Goal: Communication & Community: Answer question/provide support

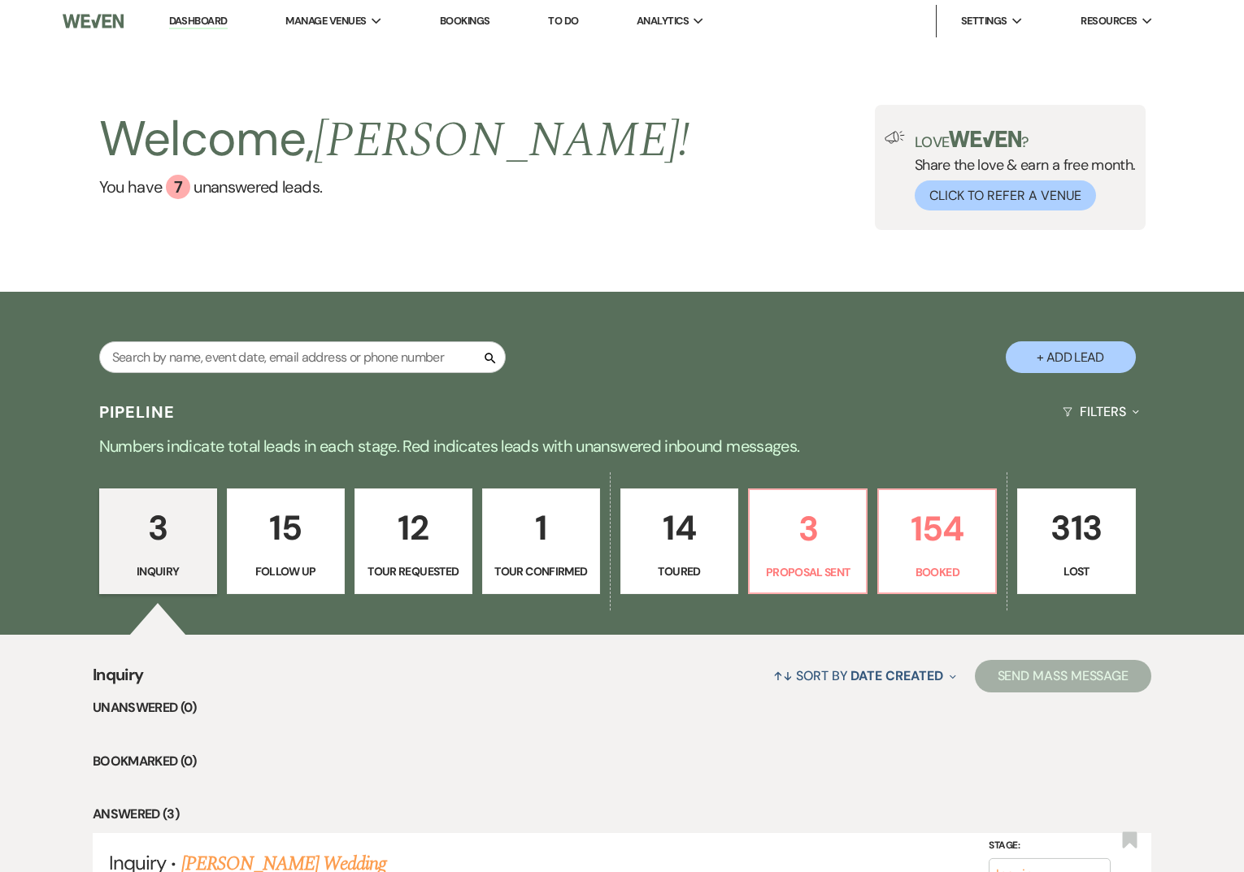
click at [518, 566] on p "Tour Confirmed" at bounding box center [541, 572] width 97 height 18
select select "4"
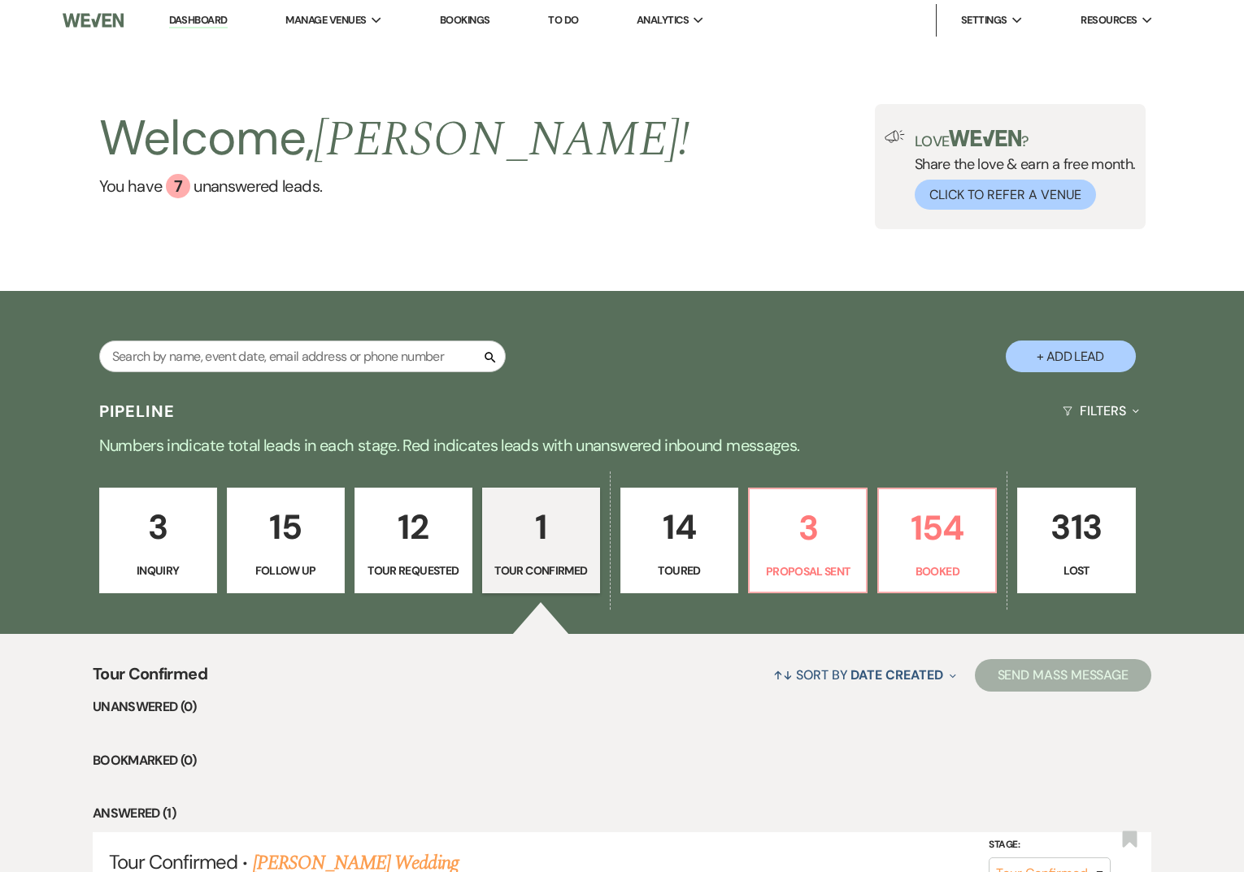
scroll to position [175, 0]
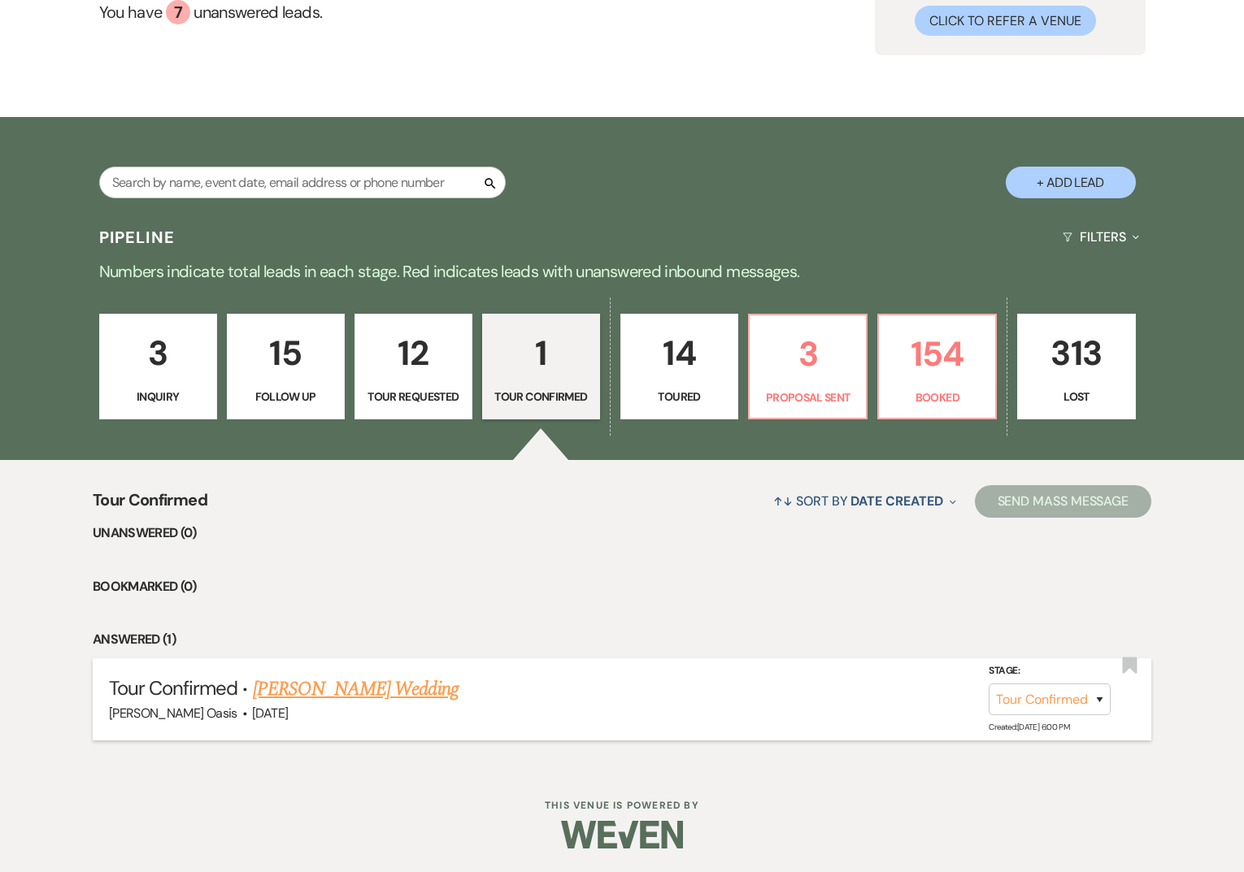
click at [323, 689] on link "[PERSON_NAME] Wedding" at bounding box center [356, 689] width 206 height 29
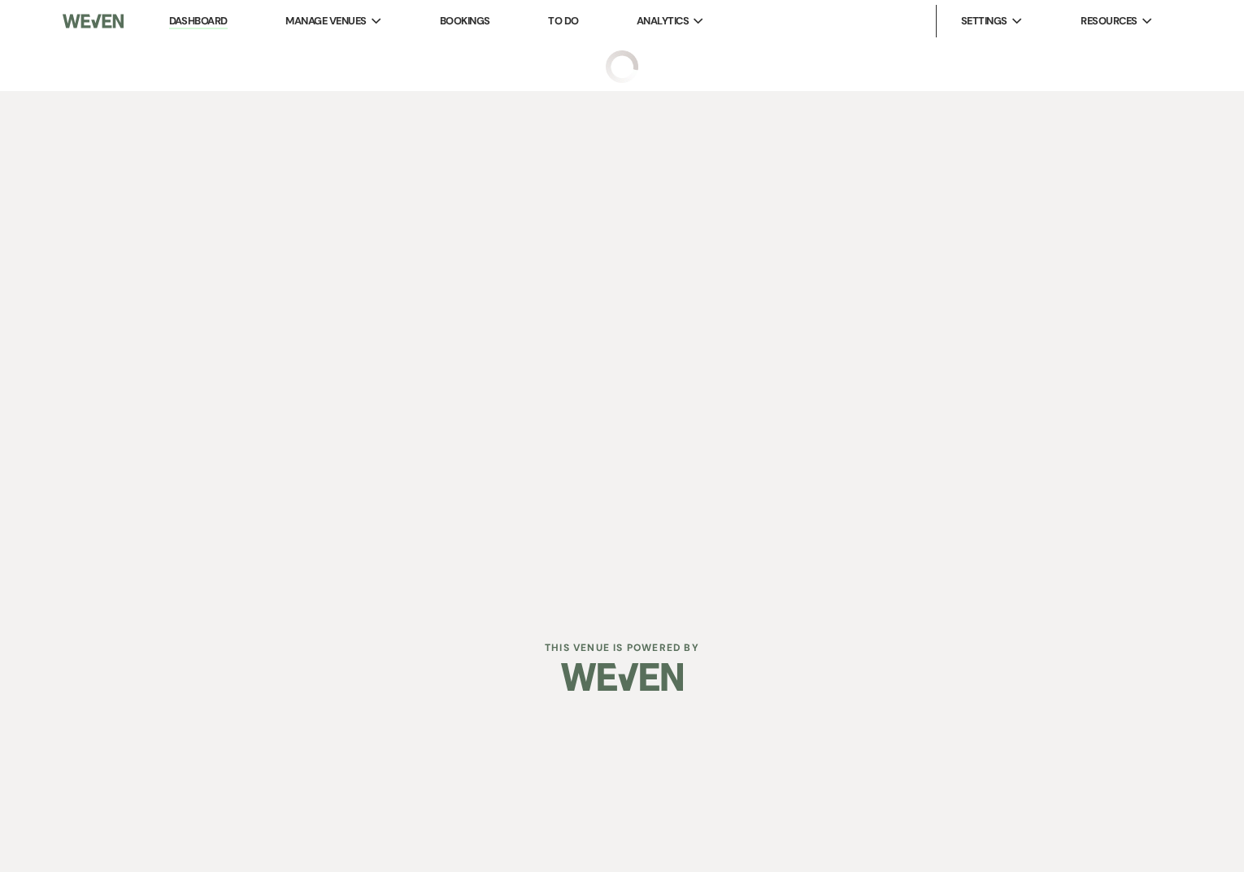
select select "4"
select select "5"
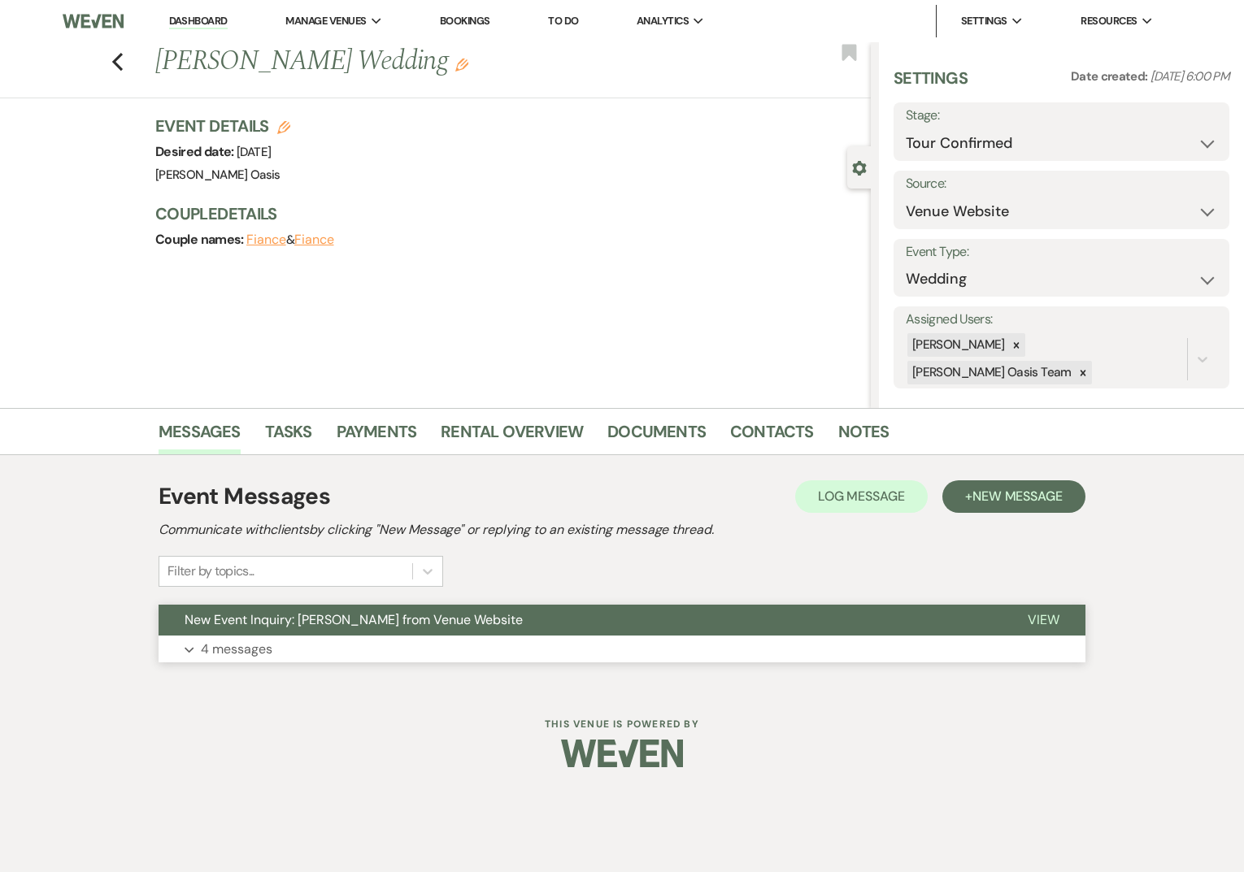
click at [328, 617] on span "New Event Inquiry: [PERSON_NAME] from Venue Website" at bounding box center [354, 619] width 338 height 17
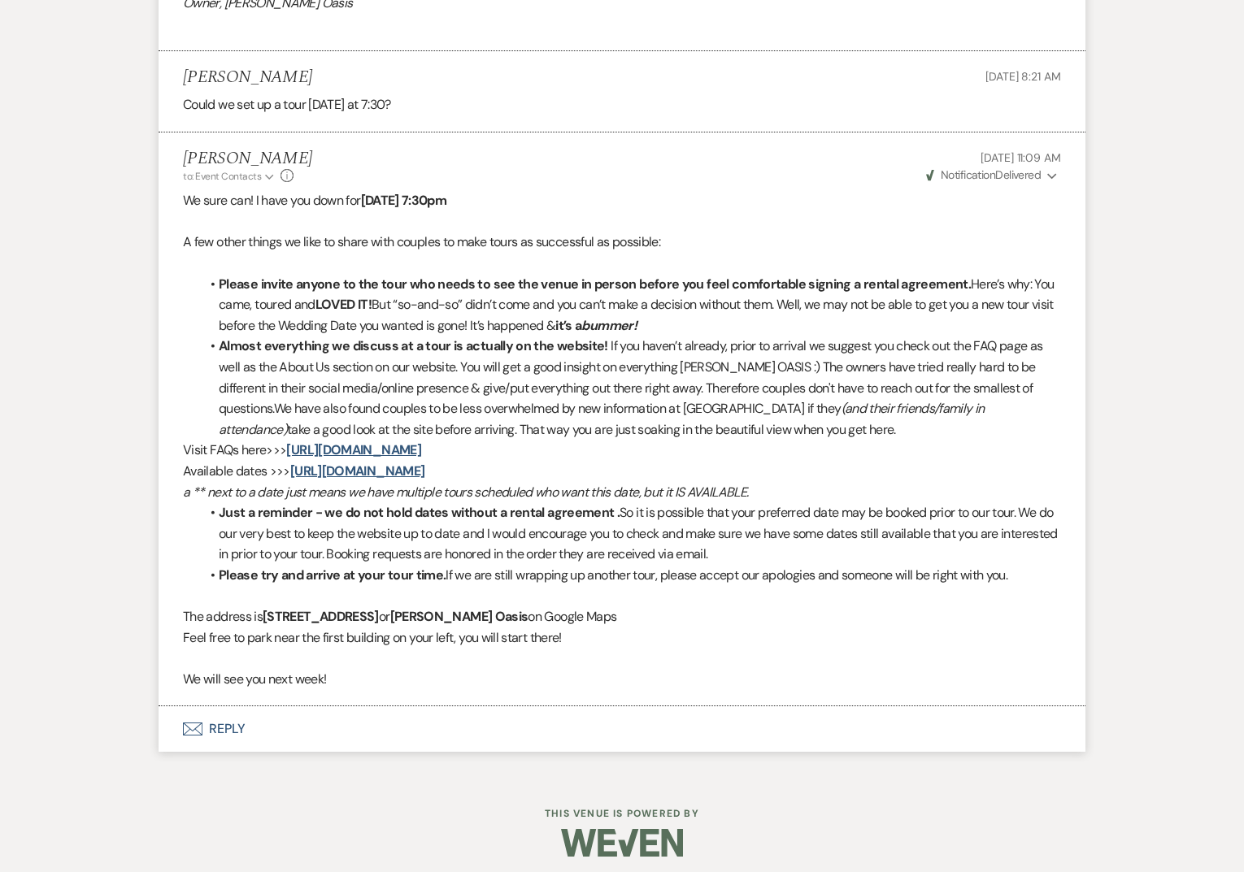
scroll to position [1560, 0]
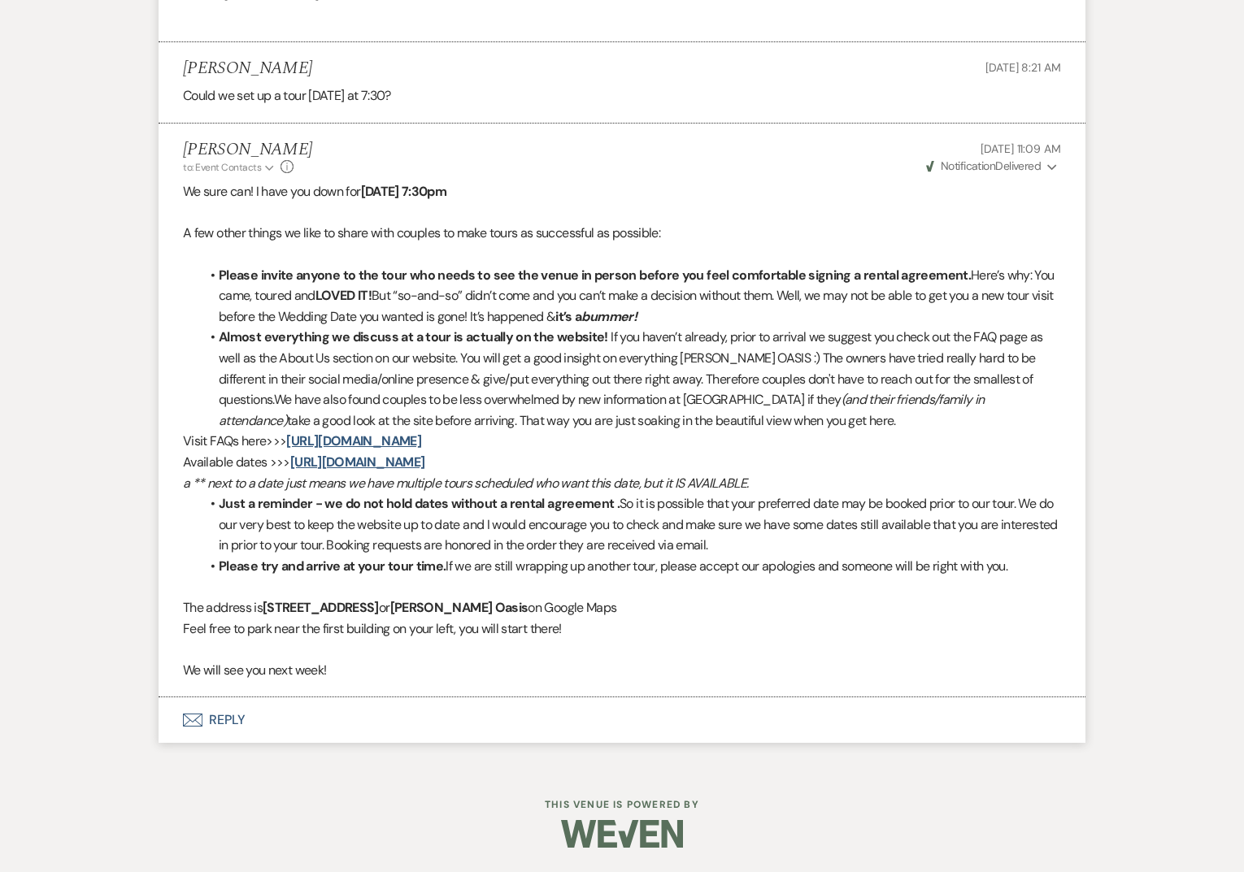
click at [215, 736] on button "Envelope Reply" at bounding box center [622, 720] width 927 height 46
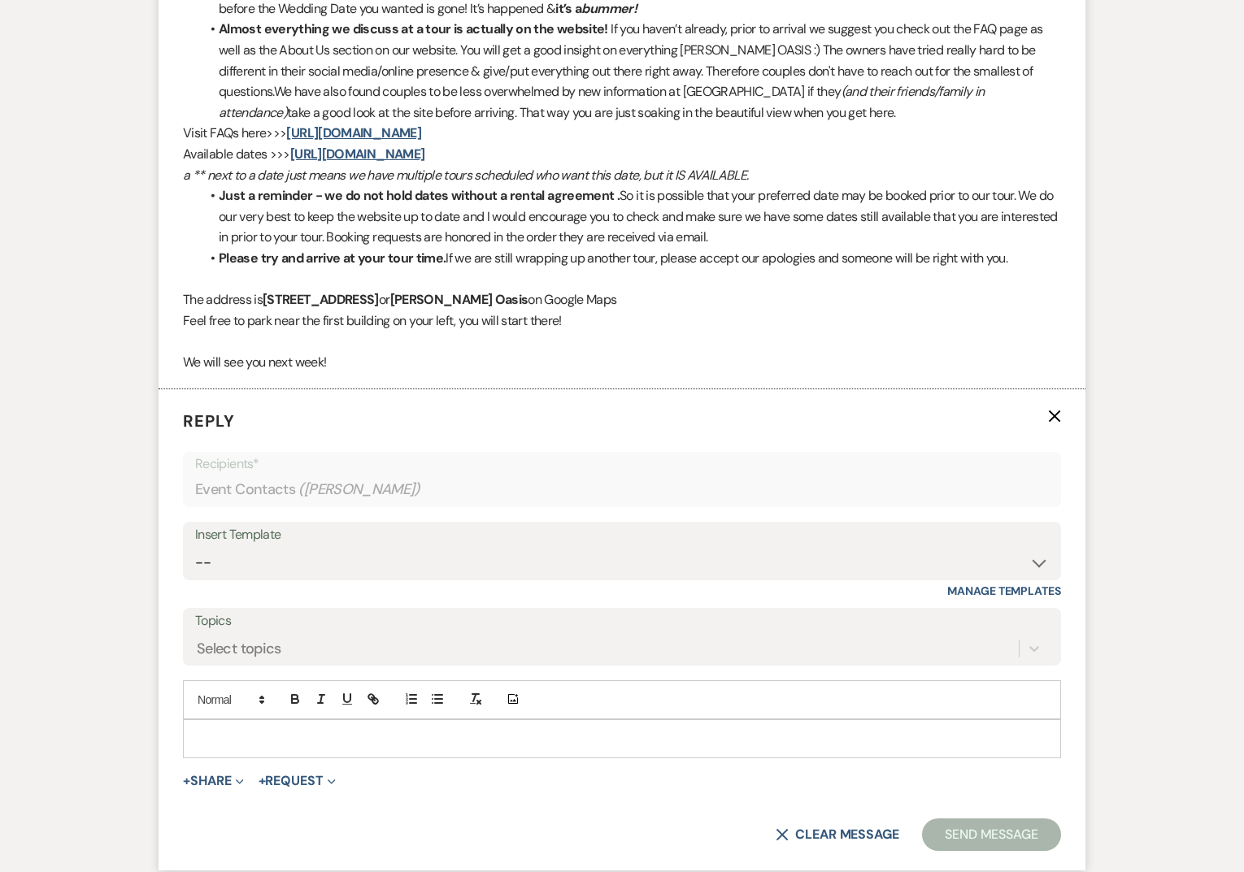
scroll to position [1870, 0]
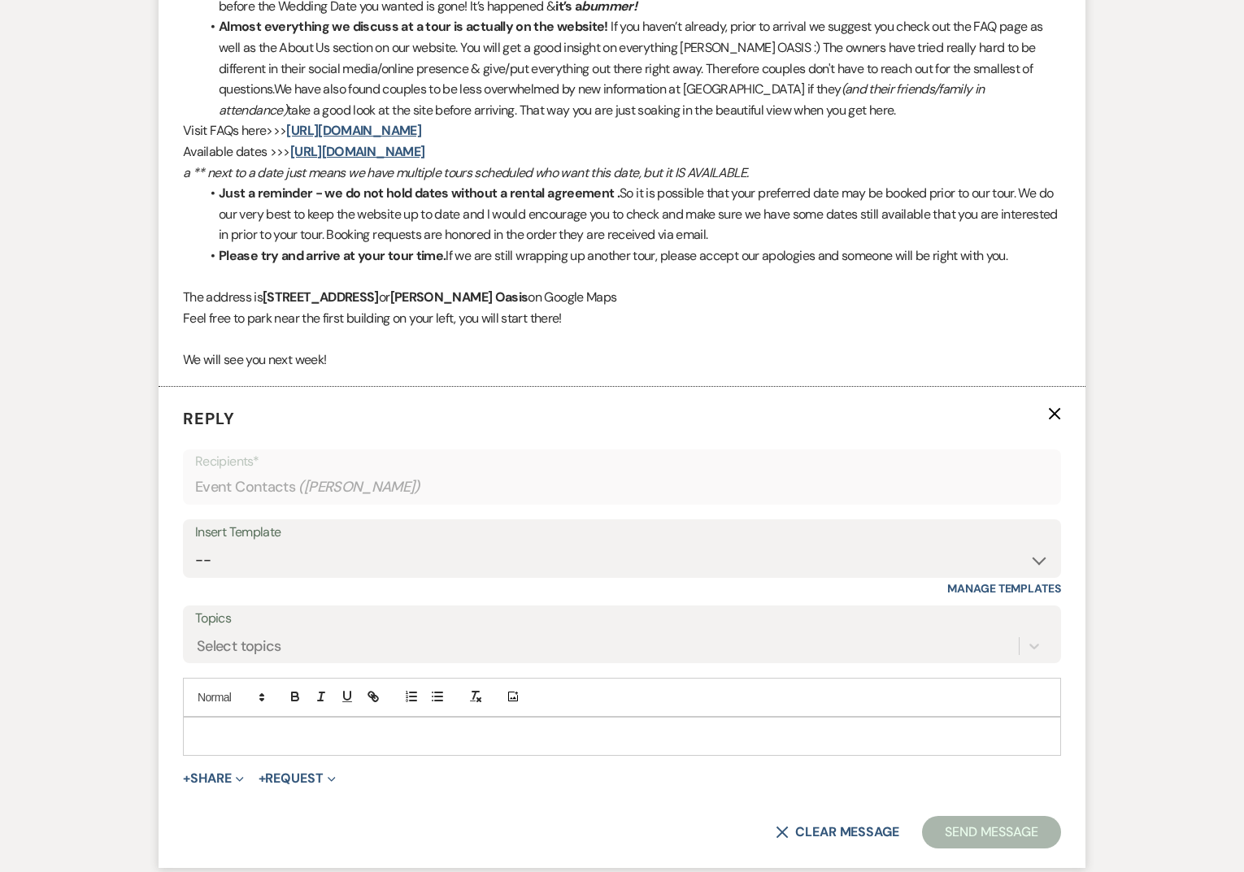
click at [243, 742] on p at bounding box center [622, 737] width 852 height 18
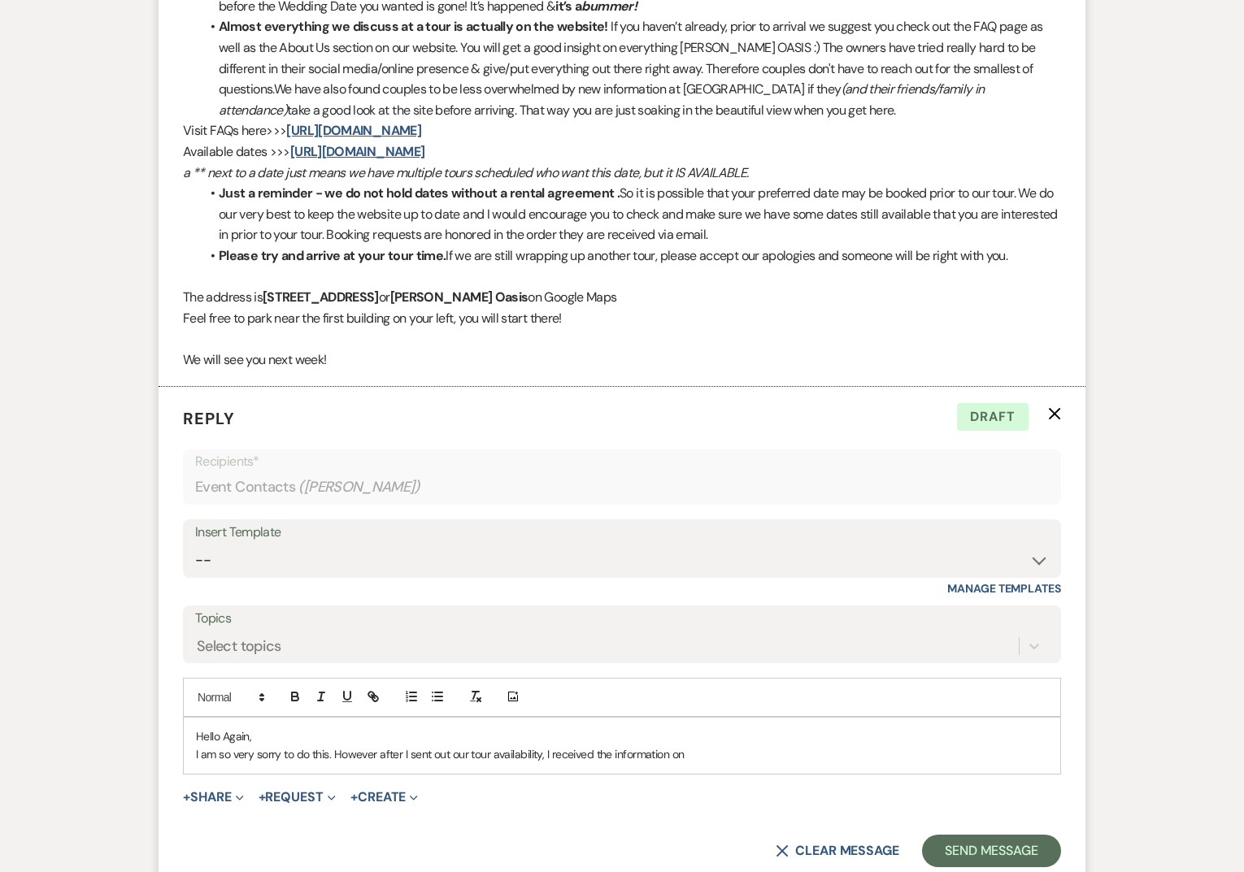
click at [303, 754] on p "I am so very sorry to do this. However after I sent out our tour availability, …" at bounding box center [622, 754] width 852 height 18
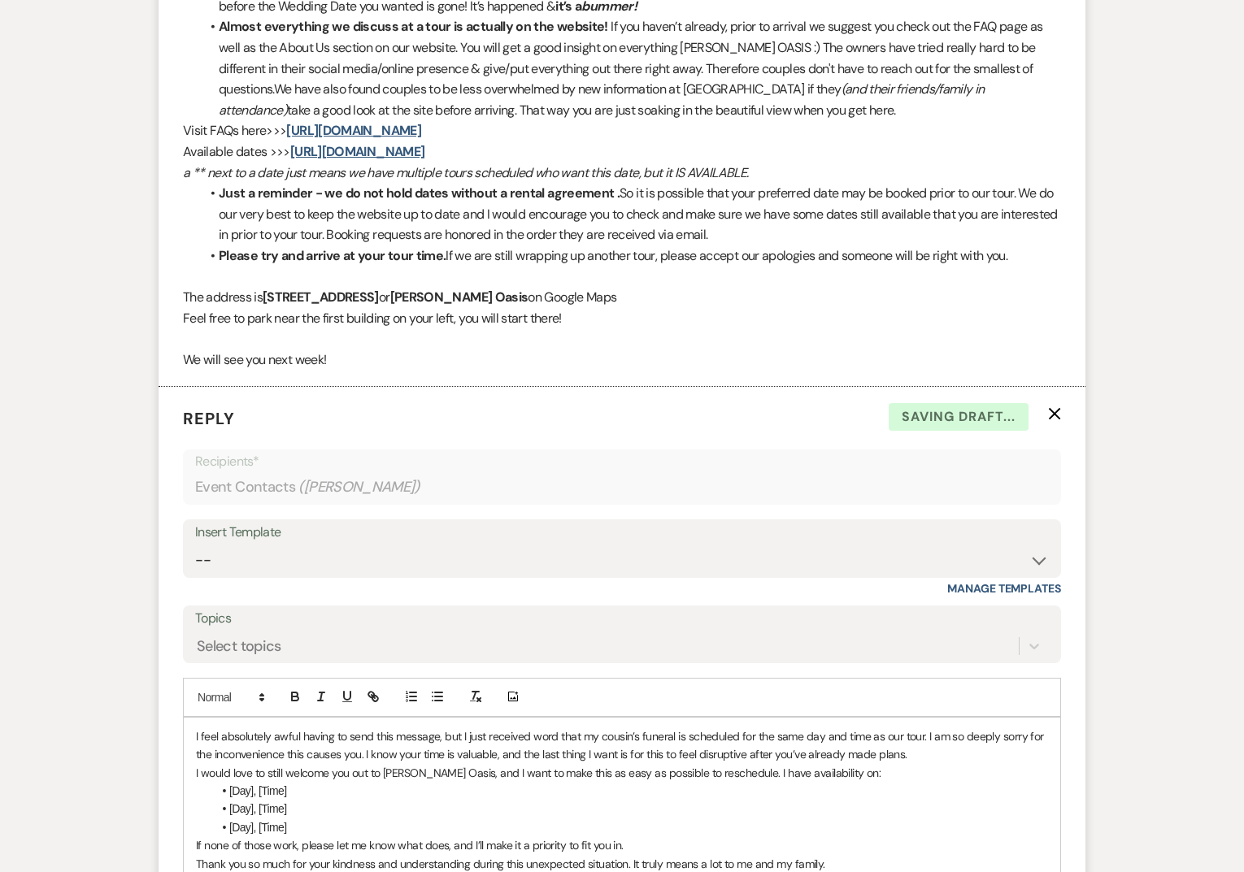
click at [194, 735] on div "I feel absolutely awful having to send this message, but I just received word t…" at bounding box center [622, 819] width 876 height 202
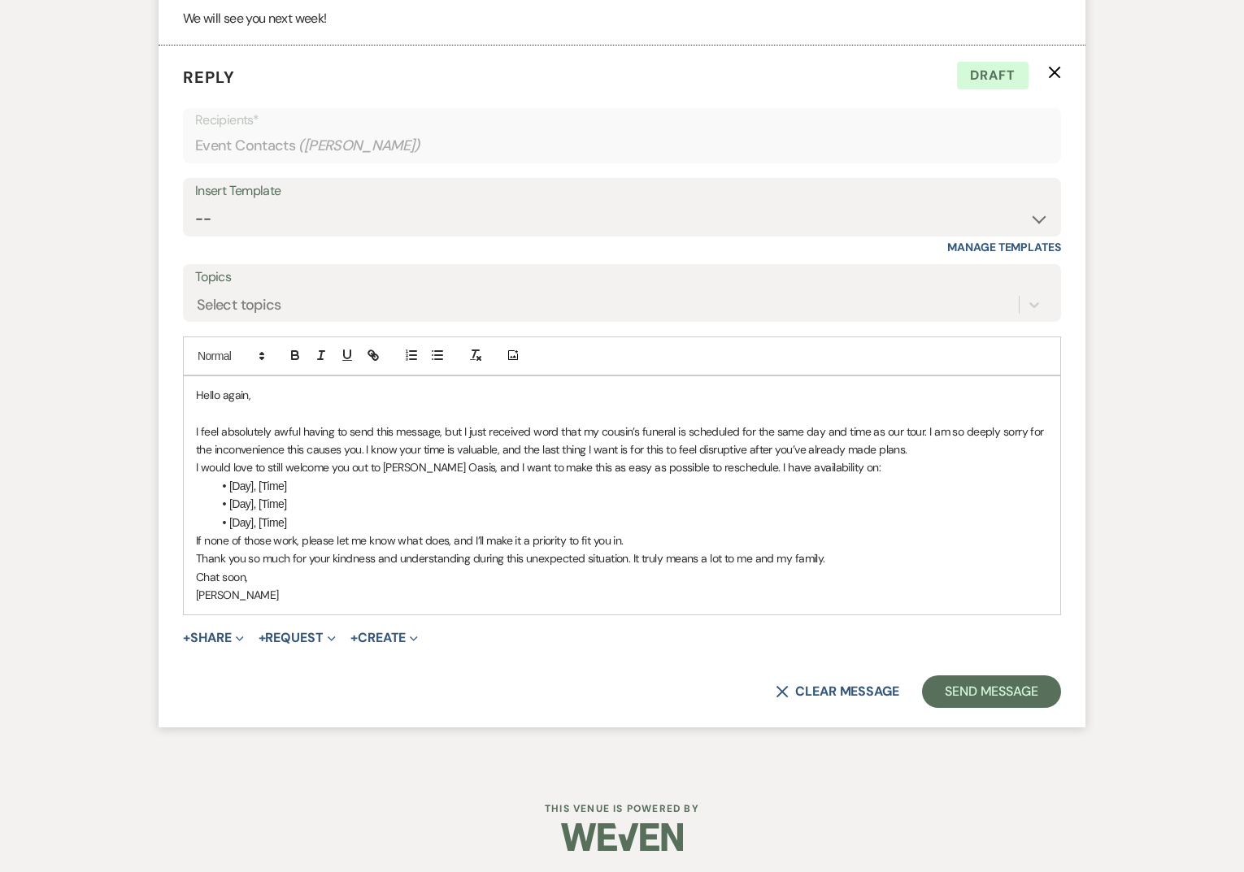
scroll to position [2215, 0]
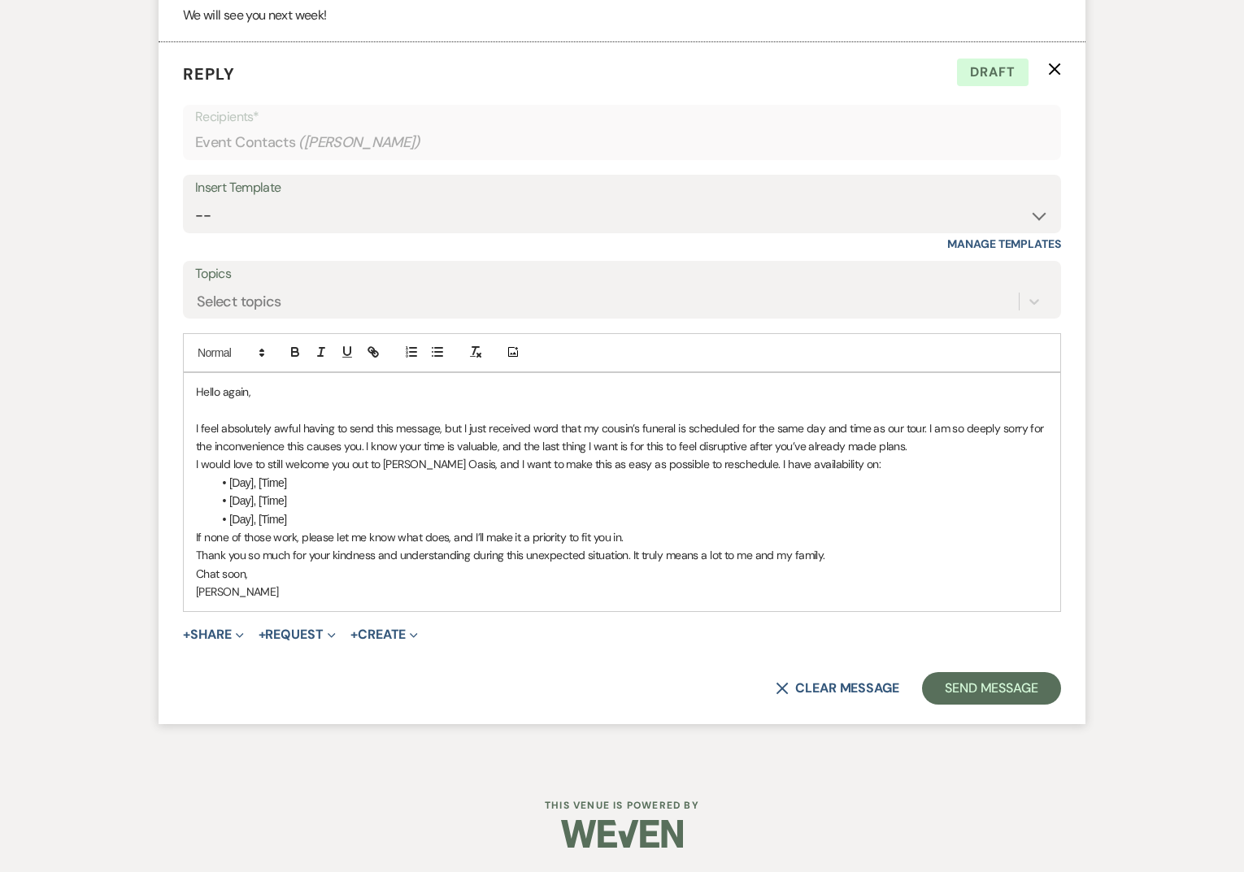
click at [194, 540] on div "Hello again, I feel absolutely awful having to send this message, but I just re…" at bounding box center [622, 492] width 876 height 238
